Goal: Information Seeking & Learning: Learn about a topic

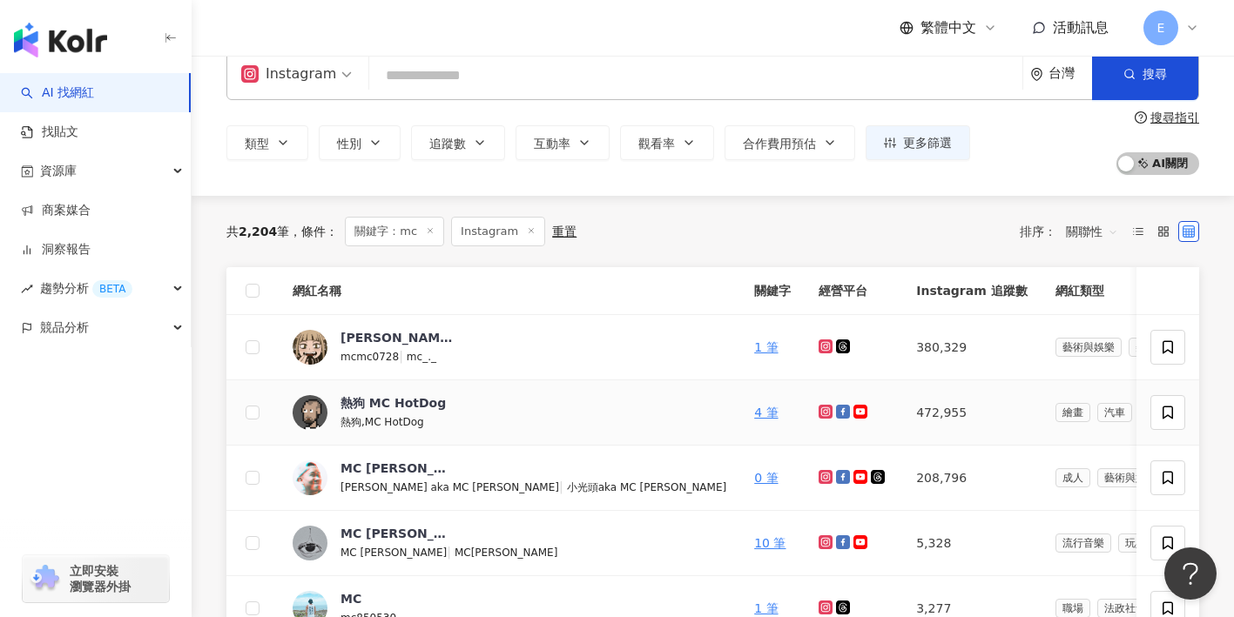
scroll to position [28, 0]
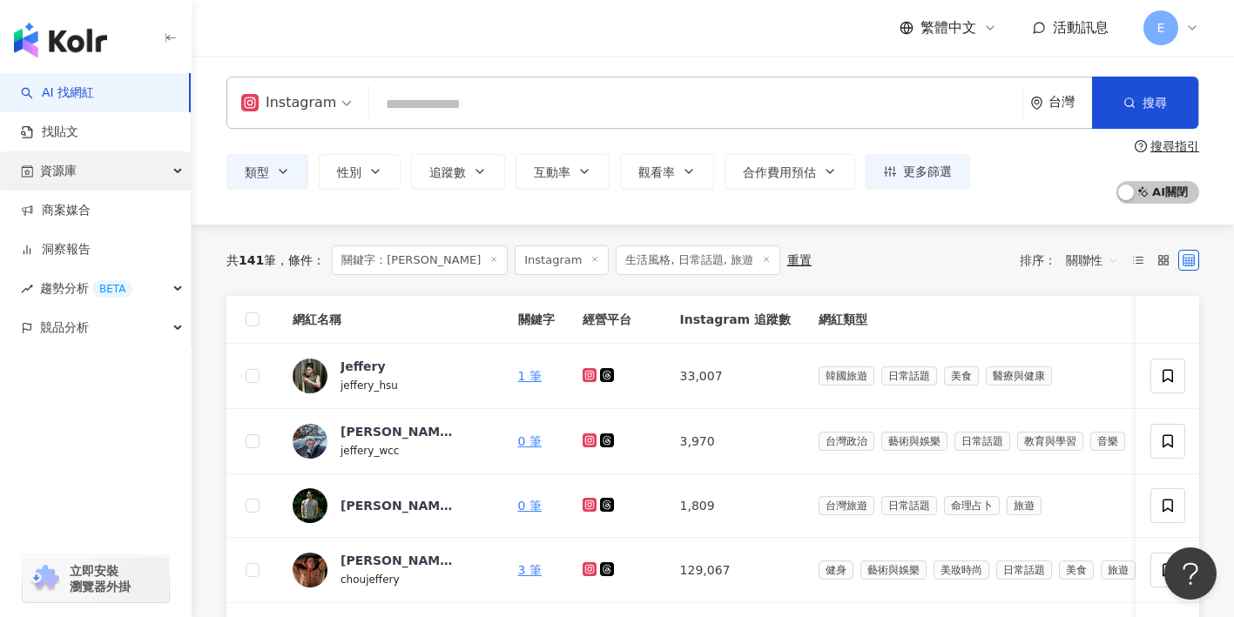
click at [177, 172] on icon "button" at bounding box center [179, 172] width 9 height 0
click at [178, 170] on icon "button" at bounding box center [179, 170] width 9 height 0
click at [398, 105] on input "search" at bounding box center [695, 104] width 639 height 33
click at [489, 262] on icon at bounding box center [493, 259] width 9 height 9
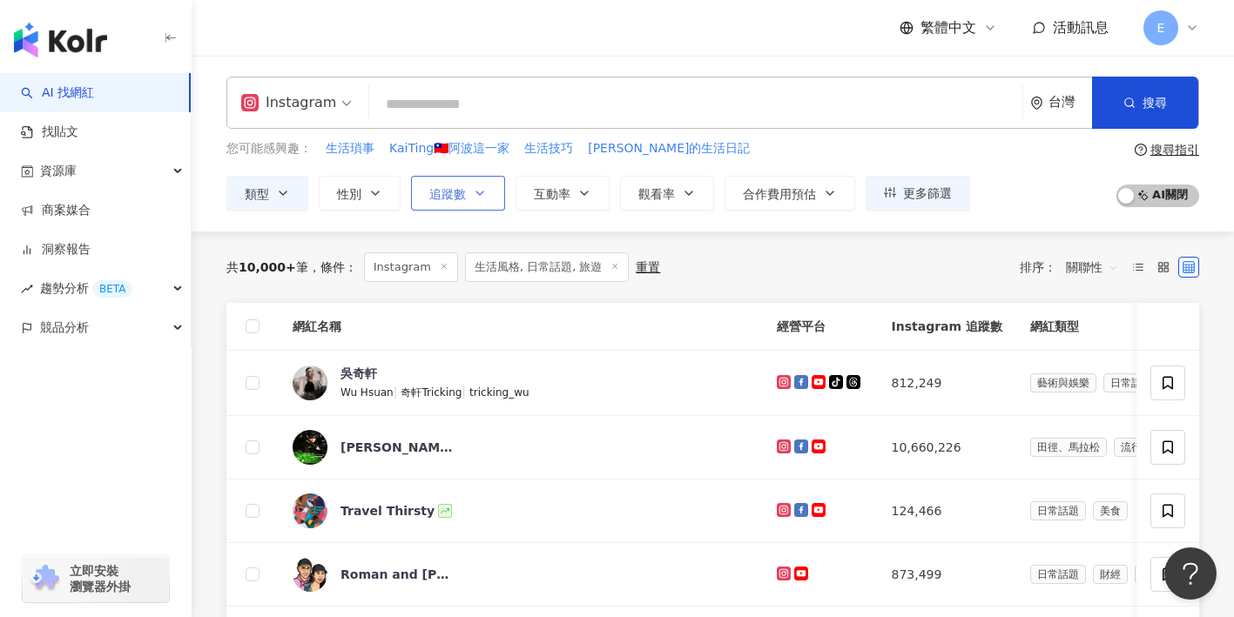
click at [461, 192] on span "追蹤數" at bounding box center [447, 194] width 37 height 14
type input "*"
type input "*******"
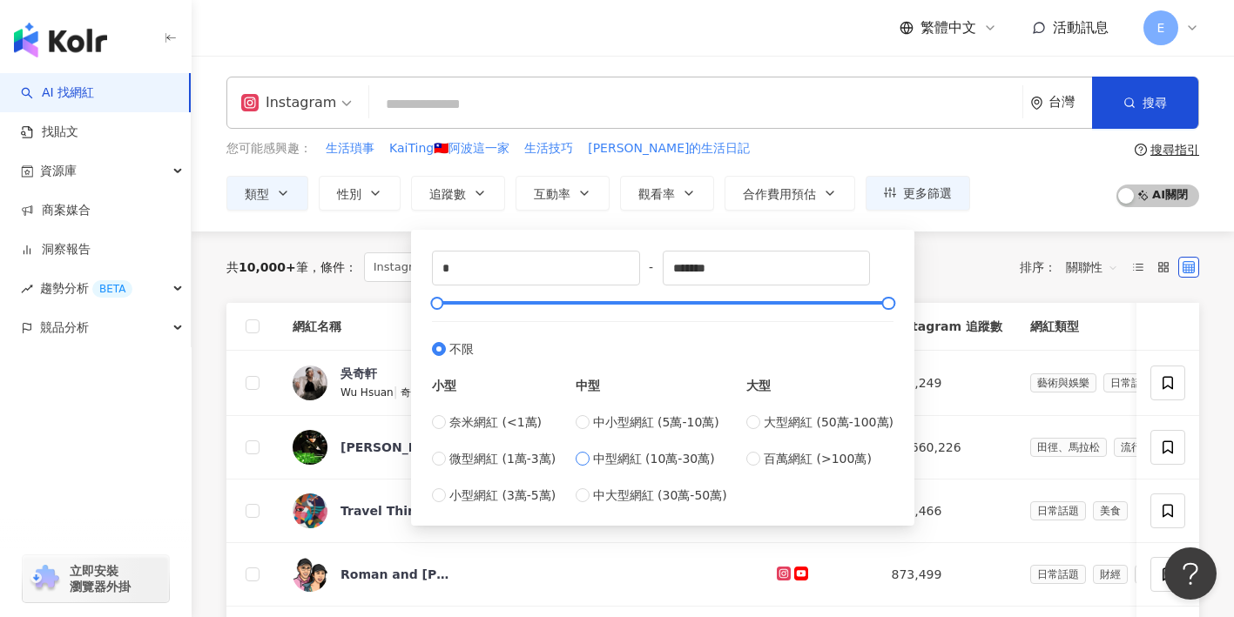
click at [601, 461] on span "中型網紅 (10萬-30萬)" at bounding box center [654, 458] width 122 height 19
type input "******"
click at [953, 257] on div "共 10,000+ 筆 條件 ： Instagram 生活風格, 日常話題, 旅遊 重置 排序： 關聯性" at bounding box center [712, 267] width 973 height 30
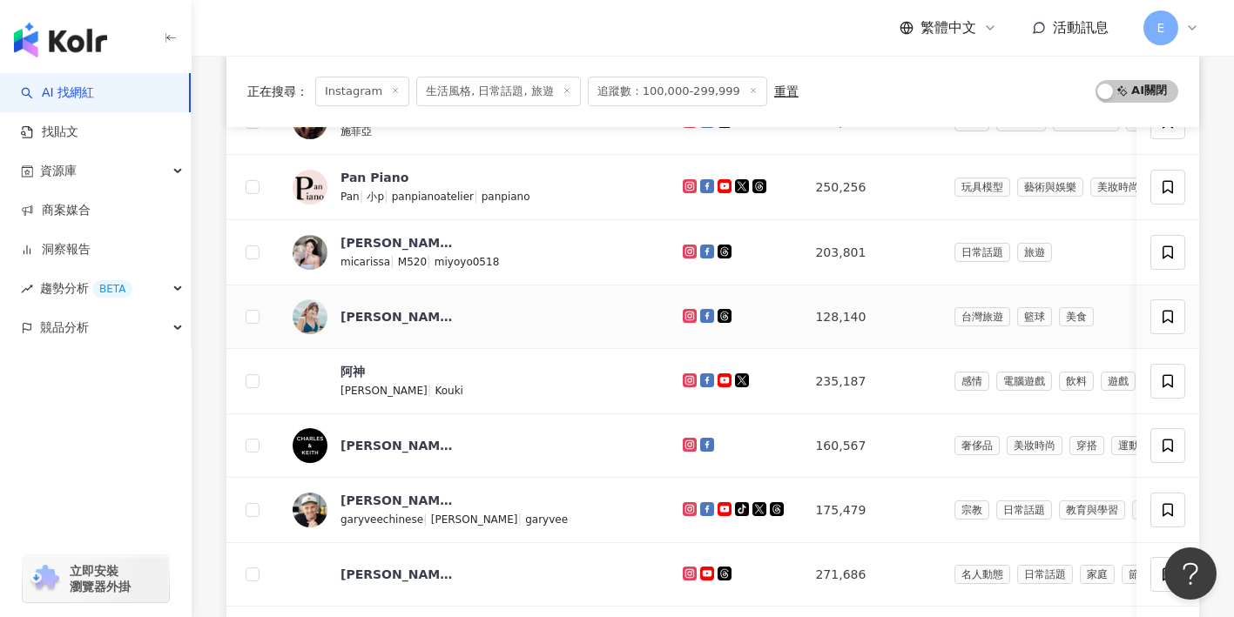
scroll to position [454, 0]
click at [374, 249] on div "Miyo米優" at bounding box center [396, 243] width 113 height 17
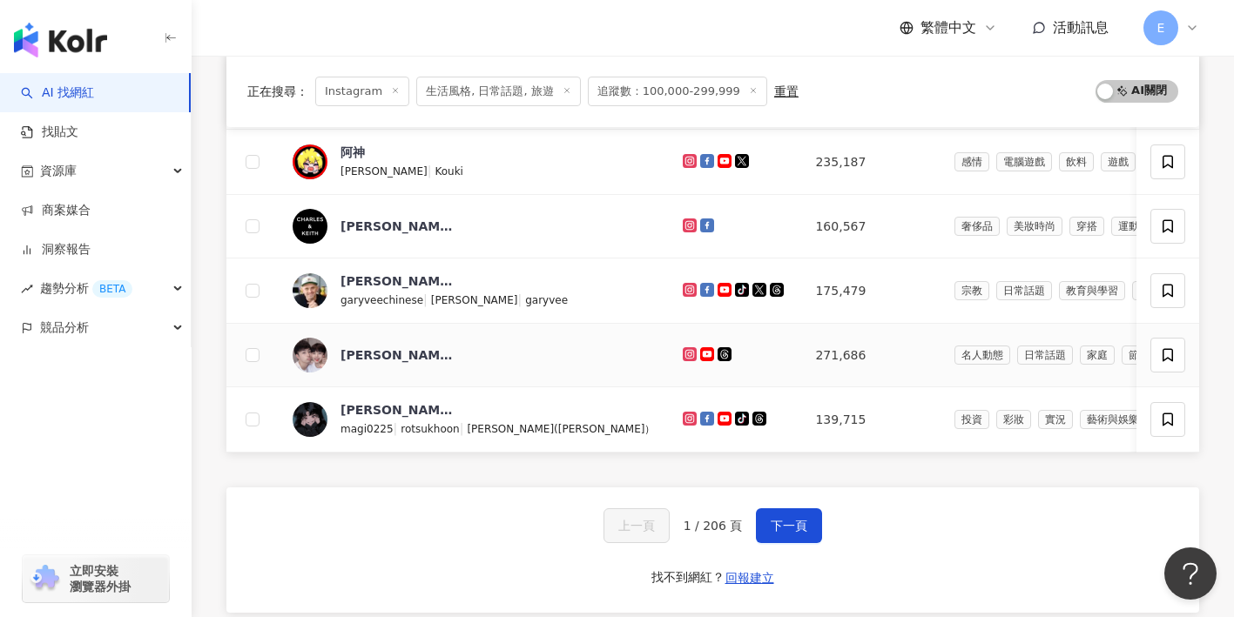
scroll to position [673, 0]
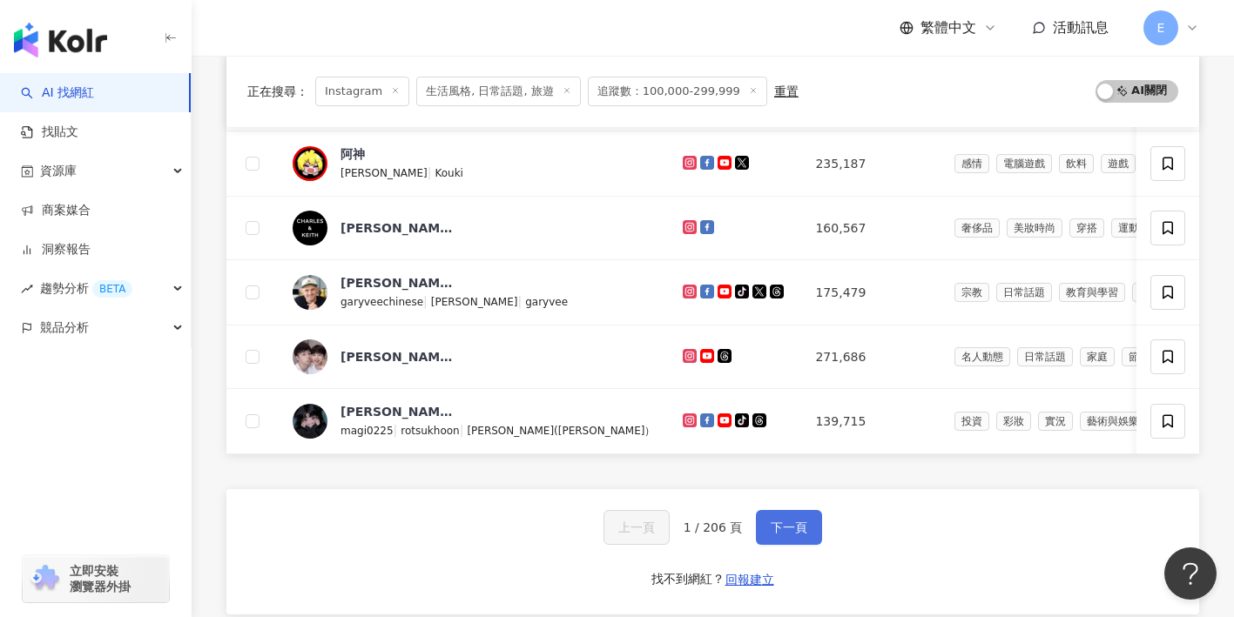
click at [774, 523] on span "下一頁" at bounding box center [789, 528] width 37 height 14
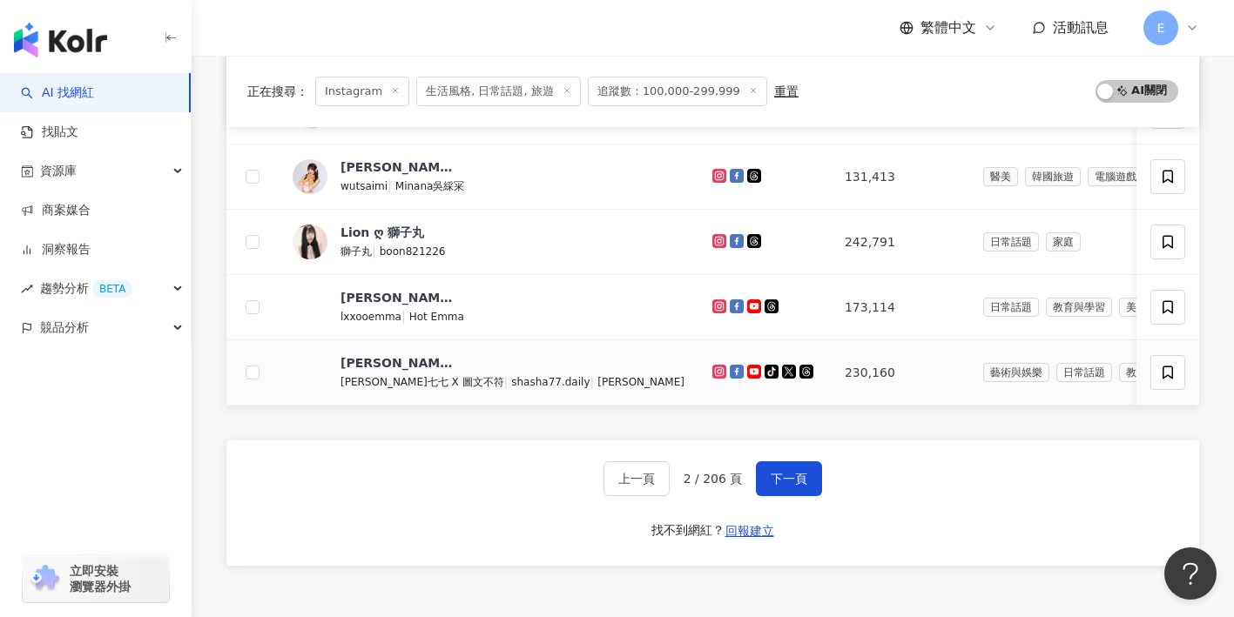
scroll to position [721, 0]
click at [786, 475] on span "下一頁" at bounding box center [789, 480] width 37 height 14
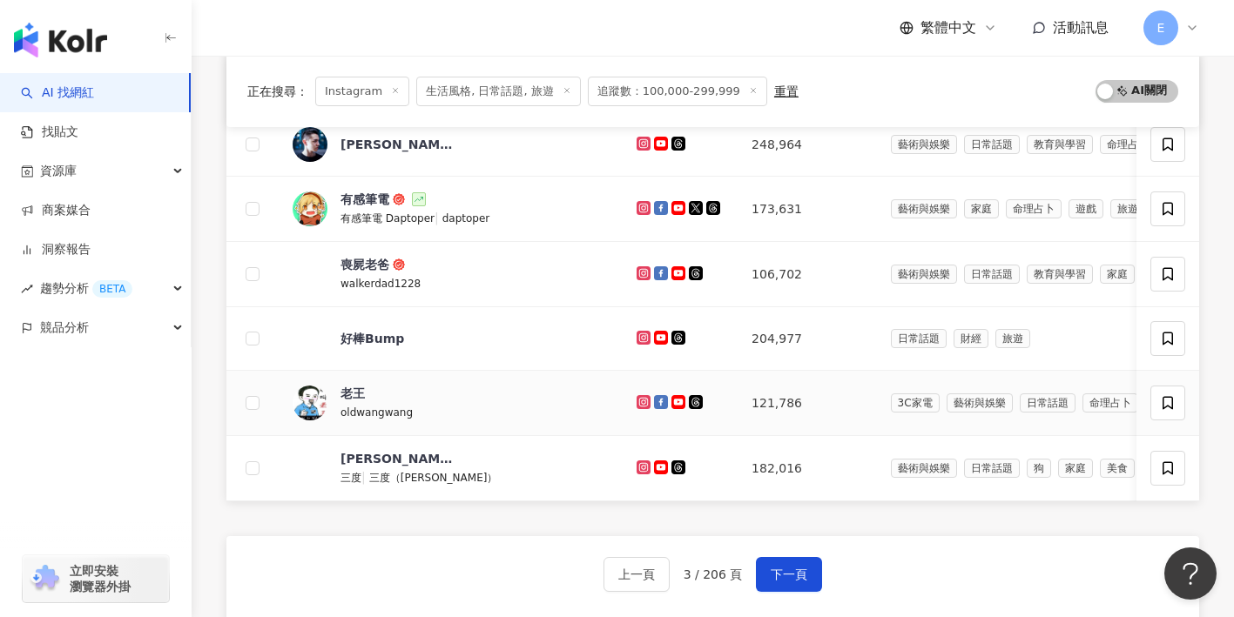
scroll to position [699, 0]
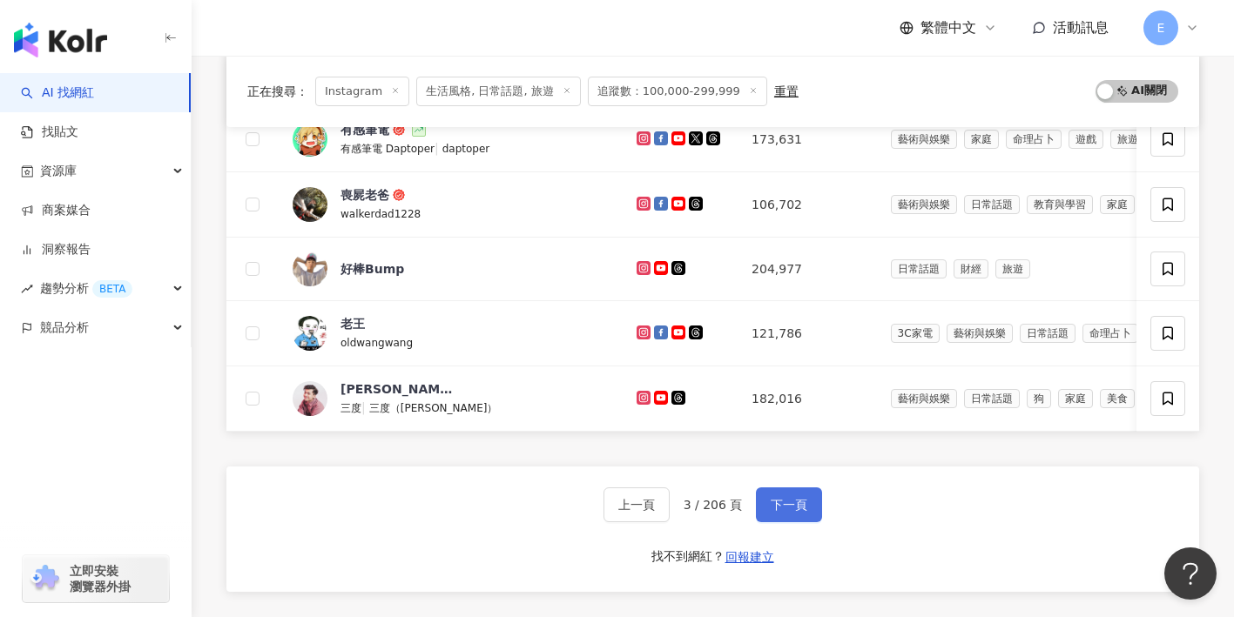
click at [764, 495] on button "下一頁" at bounding box center [789, 505] width 66 height 35
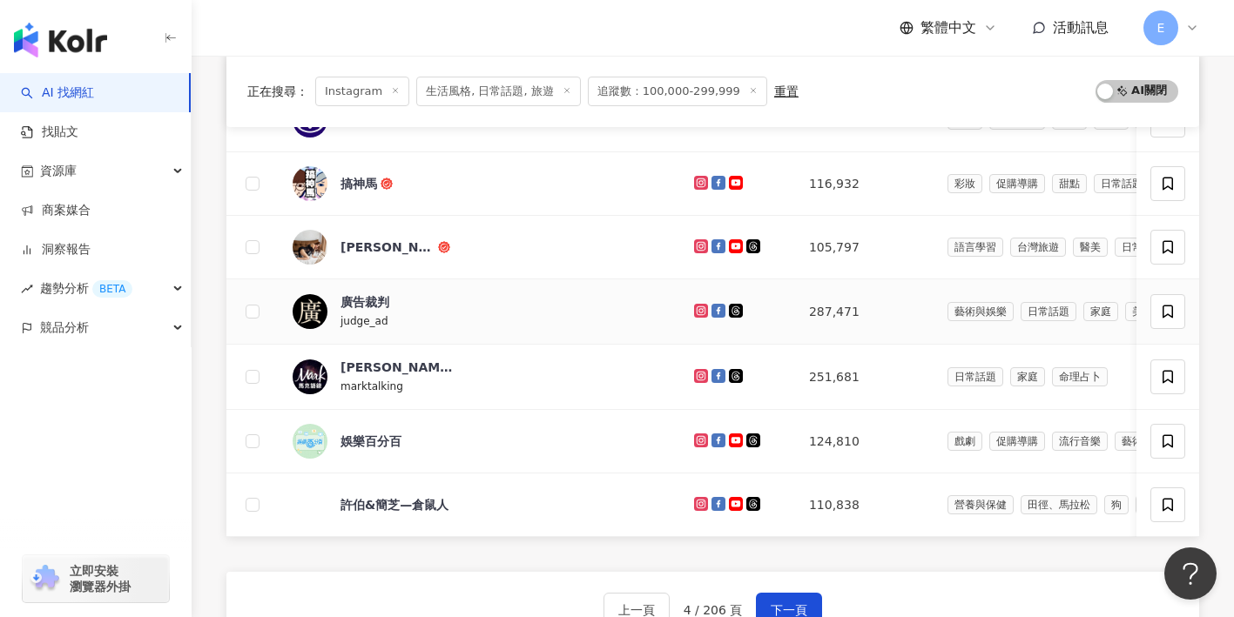
scroll to position [639, 0]
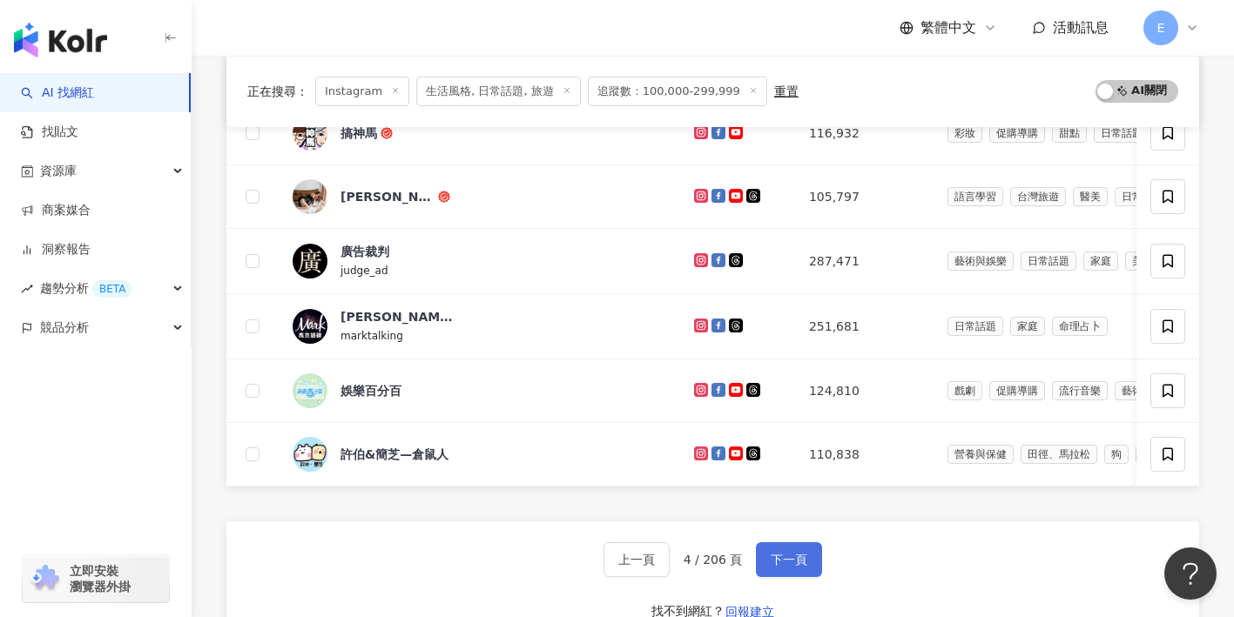
click at [771, 561] on span "下一頁" at bounding box center [789, 560] width 37 height 14
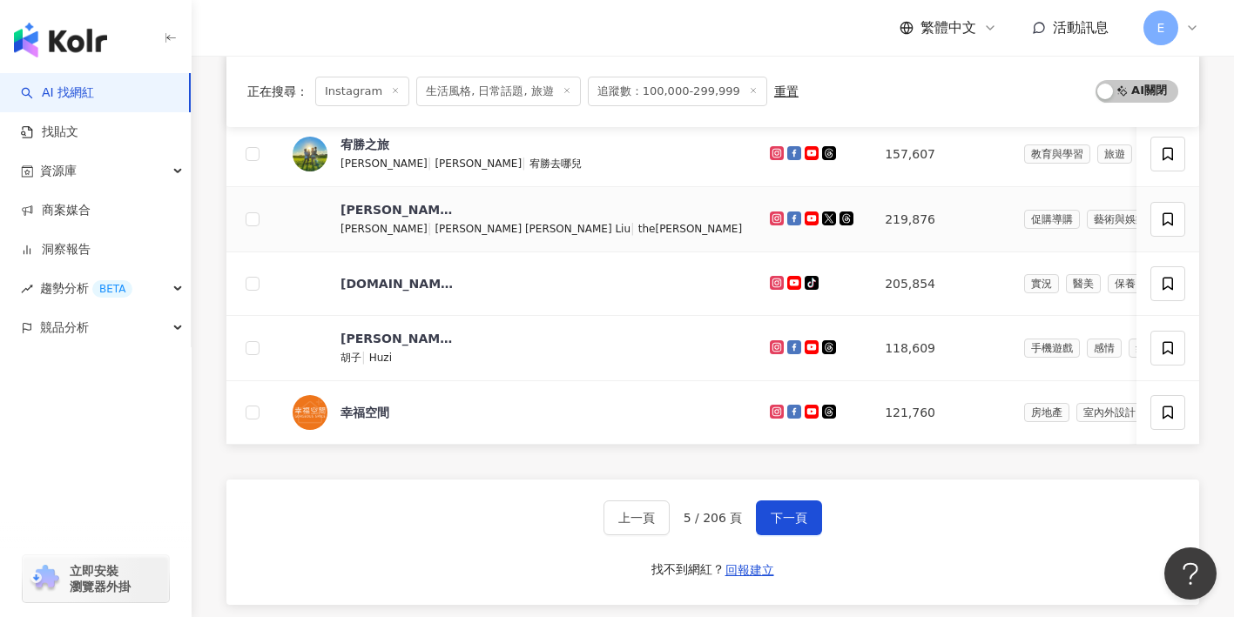
scroll to position [710, 0]
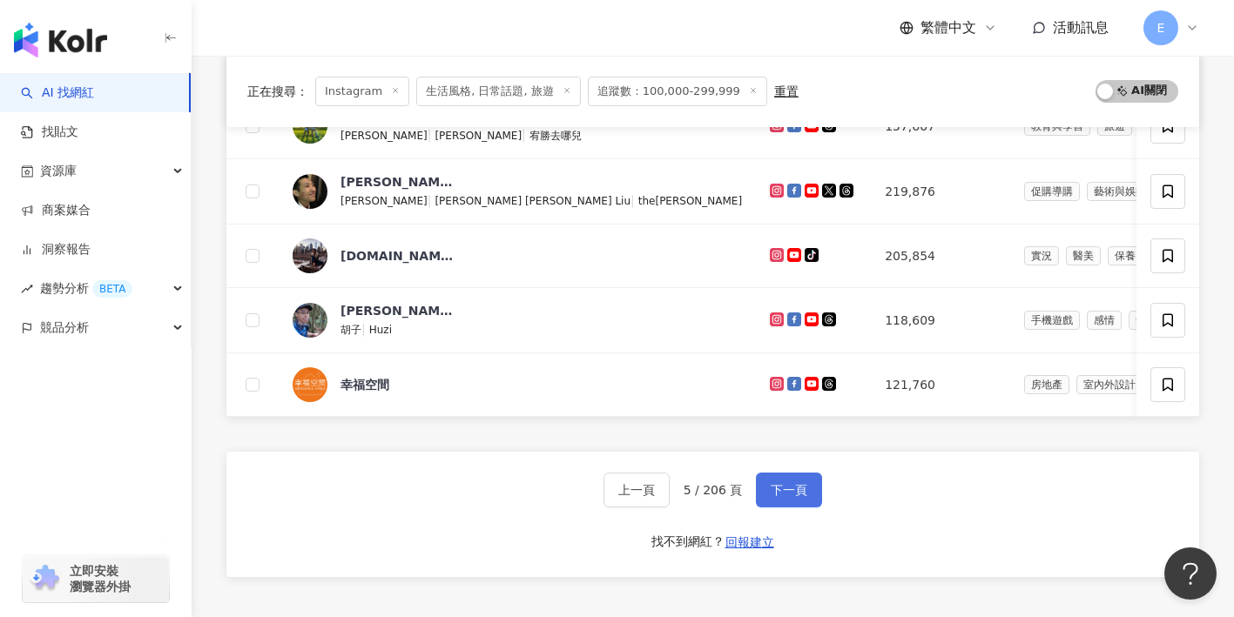
click at [765, 491] on button "下一頁" at bounding box center [789, 490] width 66 height 35
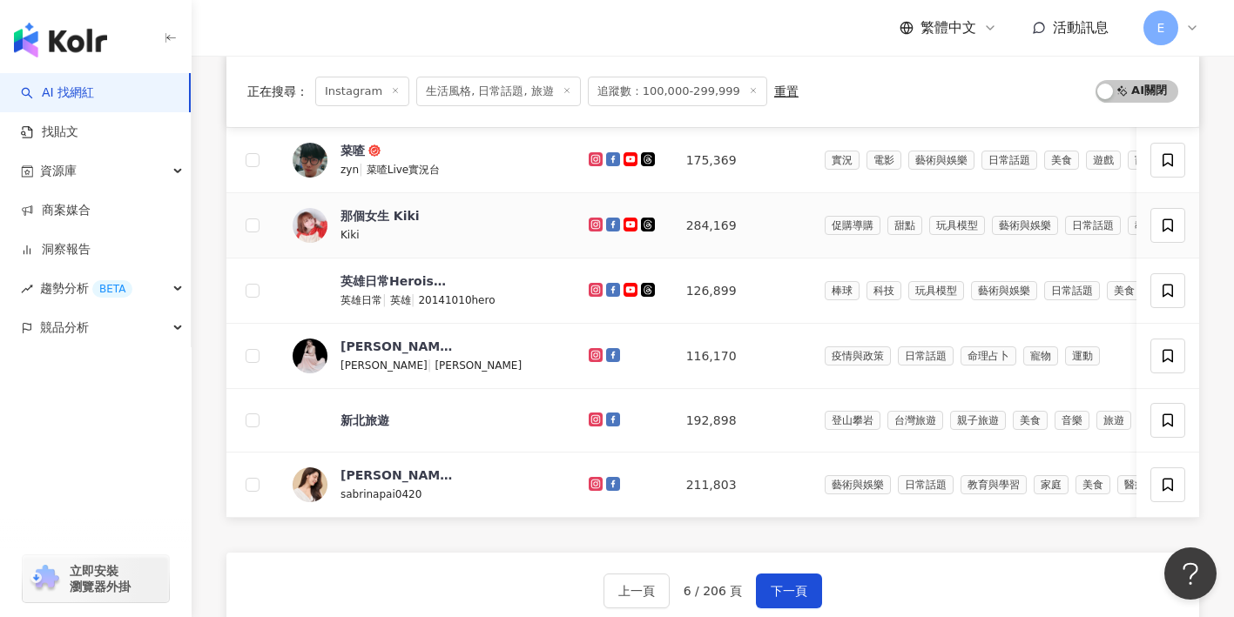
scroll to position [616, 0]
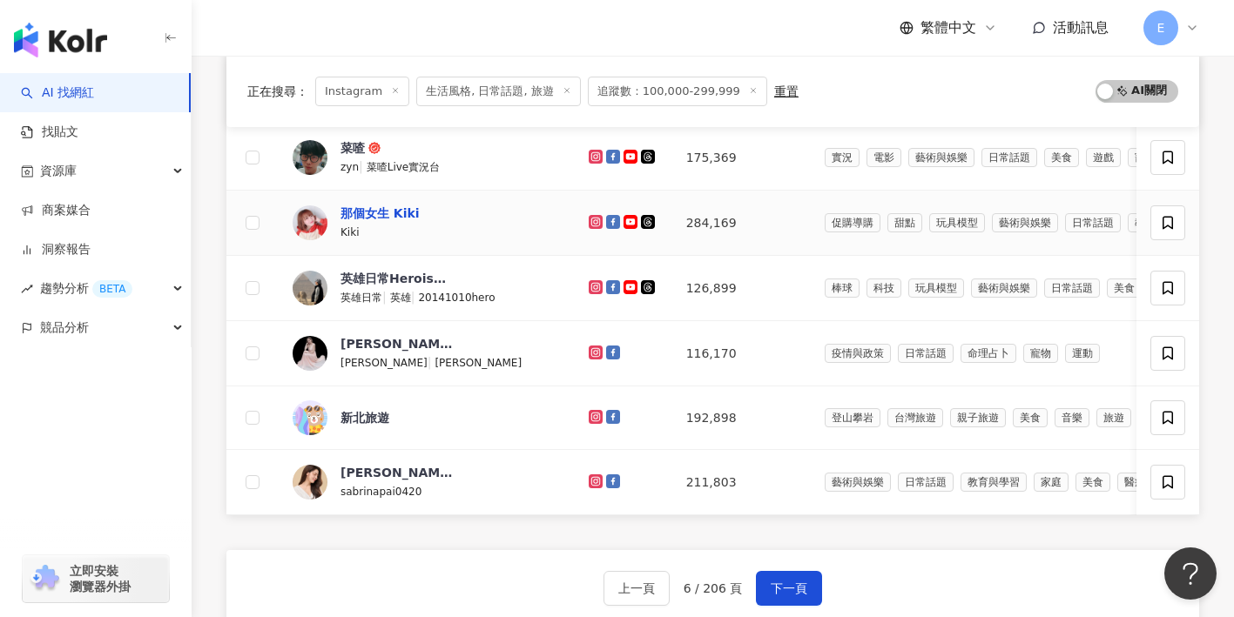
click at [394, 212] on div "那個女生 Kiki" at bounding box center [379, 213] width 79 height 17
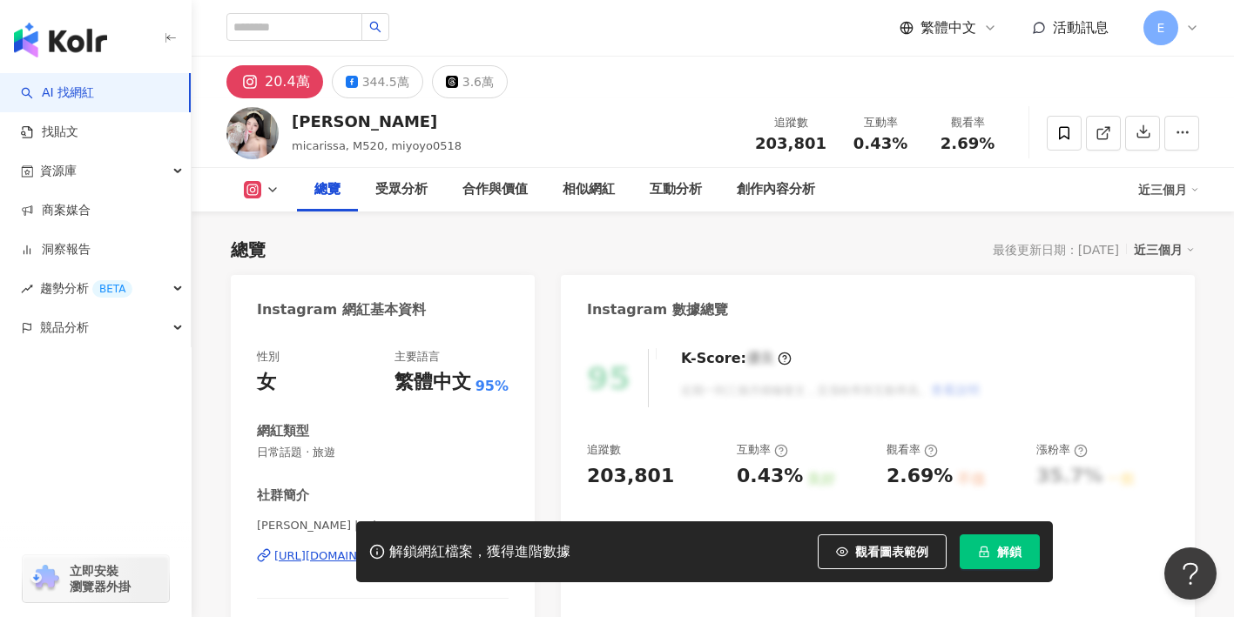
scroll to position [152, 0]
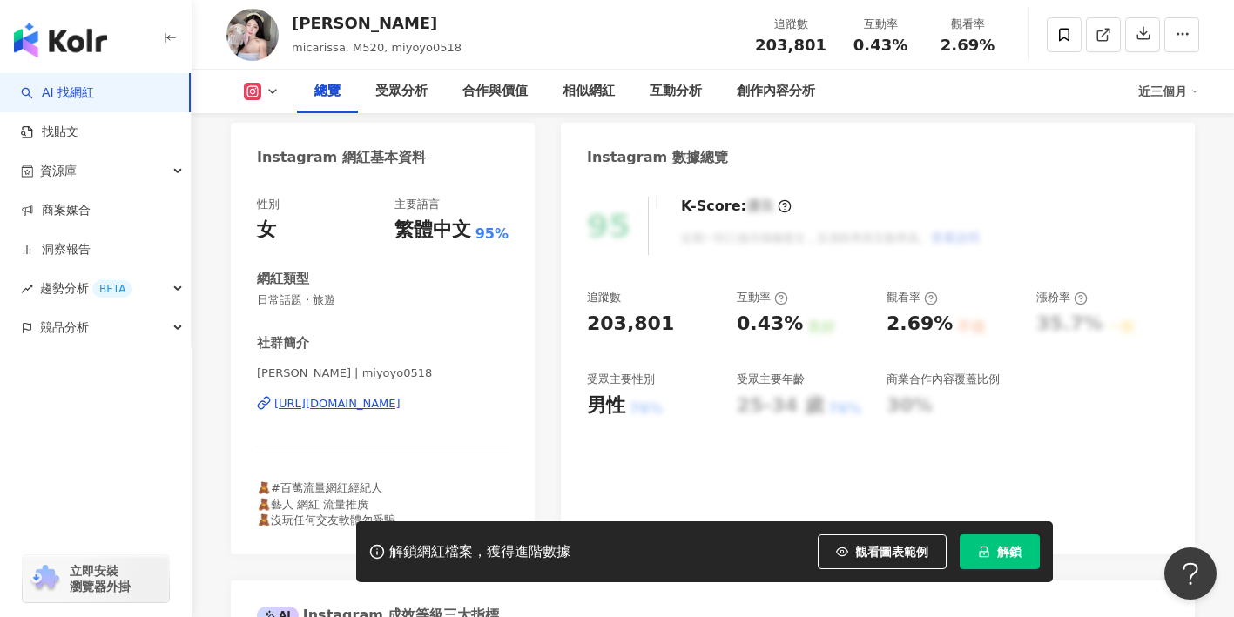
click at [401, 402] on div "https://www.instagram.com/miyoyo0518/" at bounding box center [337, 404] width 126 height 16
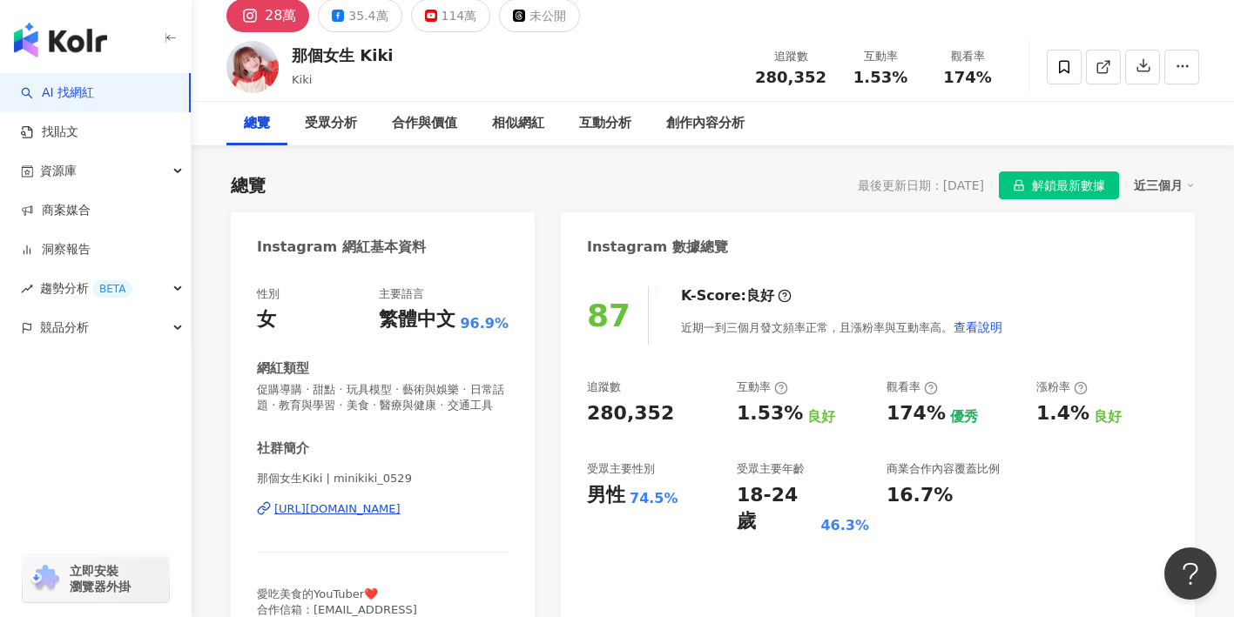
scroll to position [72, 0]
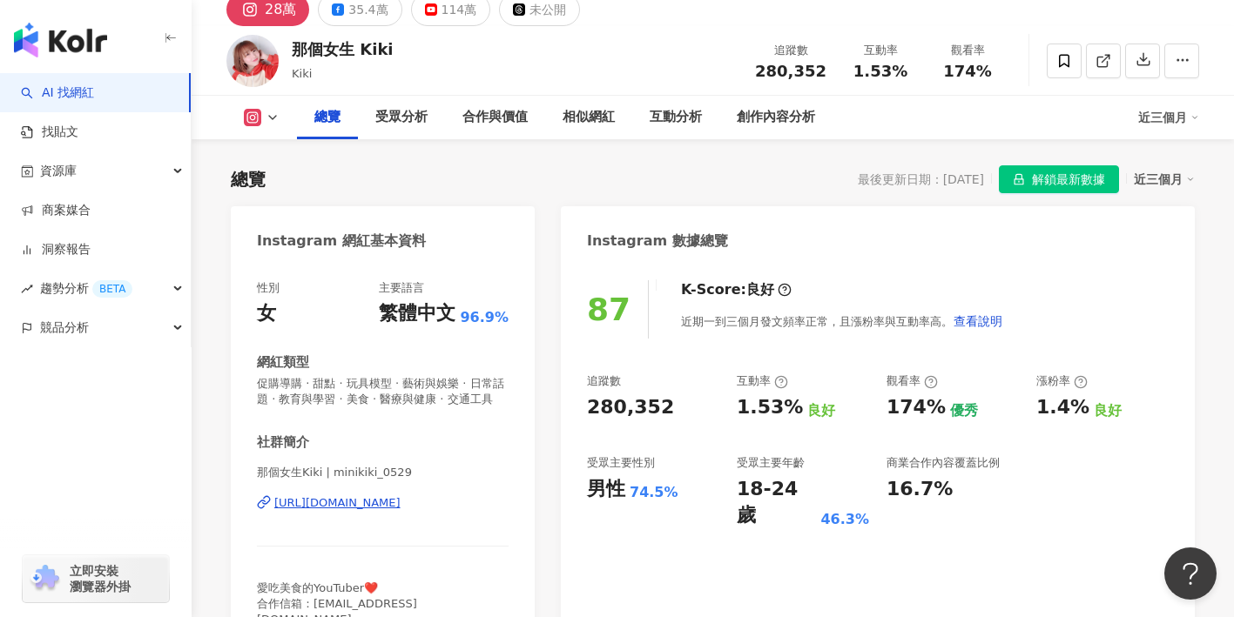
click at [325, 511] on div "[URL][DOMAIN_NAME]" at bounding box center [337, 503] width 126 height 16
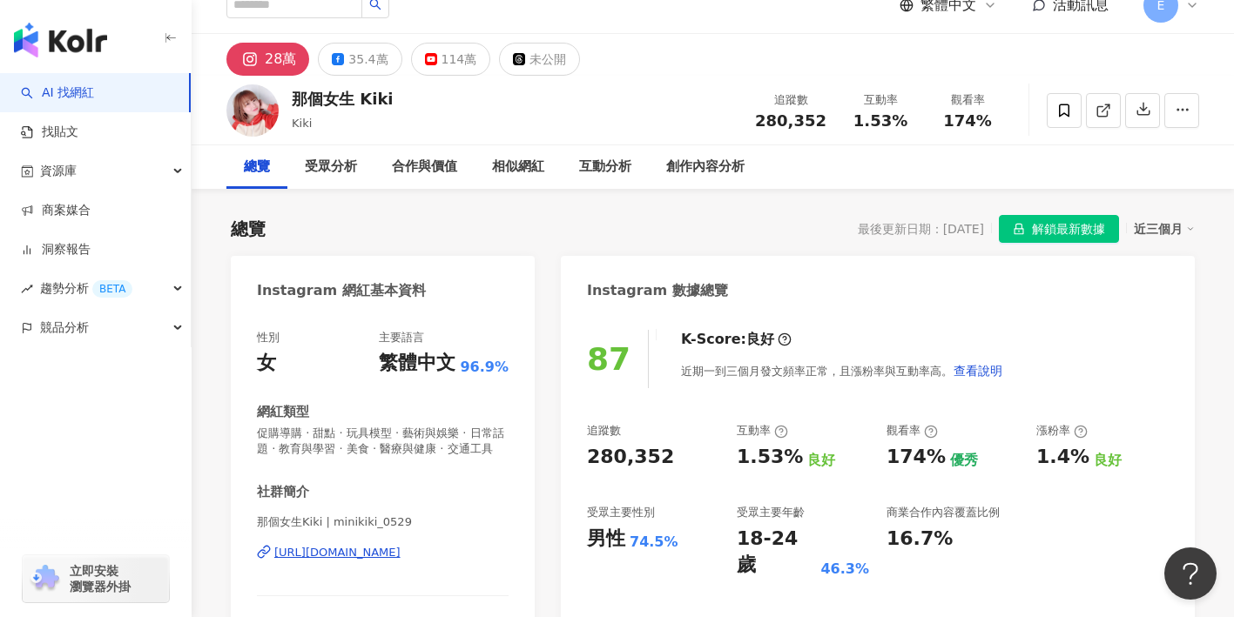
scroll to position [0, 0]
